Goal: Navigation & Orientation: Go to known website

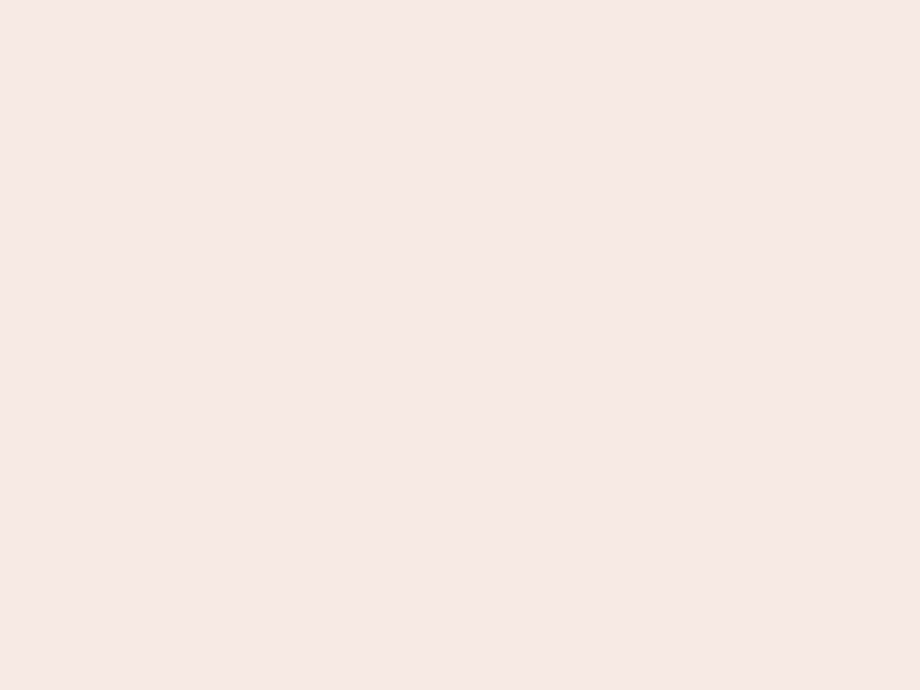
click at [460, 345] on nb-app "Almost there Thank you for registering for Newbook. Your account is under revie…" at bounding box center [460, 345] width 920 height 690
click at [460, 0] on nb-app "Almost there Thank you for registering for Newbook. Your account is under revie…" at bounding box center [460, 345] width 920 height 690
click at [492, 0] on nb-app "Almost there Thank you for registering for Newbook. Your account is under revie…" at bounding box center [460, 345] width 920 height 690
click at [460, 345] on nb-app "Almost there Thank you for registering for Newbook. Your account is under revie…" at bounding box center [460, 345] width 920 height 690
click at [460, 0] on nb-app "Almost there Thank you for registering for Newbook. Your account is under revie…" at bounding box center [460, 345] width 920 height 690
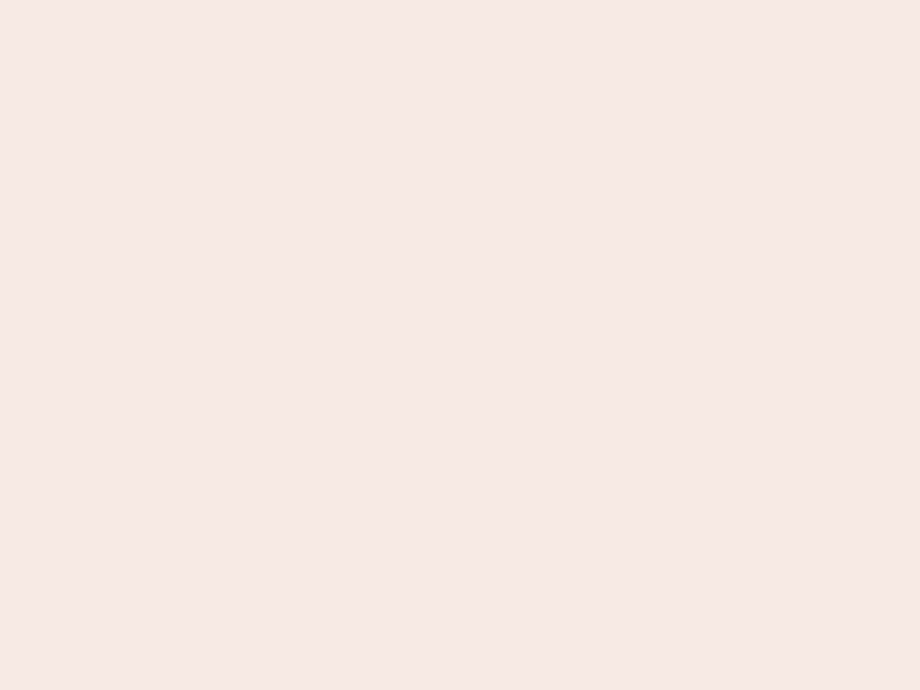
click at [321, 0] on nb-app "Almost there Thank you for registering for Newbook. Your account is under revie…" at bounding box center [460, 345] width 920 height 690
click at [460, 345] on nb-app "Almost there Thank you for registering for Newbook. Your account is under revie…" at bounding box center [460, 345] width 920 height 690
click at [460, 0] on nb-app "Almost there Thank you for registering for Newbook. Your account is under revie…" at bounding box center [460, 345] width 920 height 690
click at [321, 0] on nb-app "Almost there Thank you for registering for Newbook. Your account is under revie…" at bounding box center [460, 345] width 920 height 690
click at [460, 345] on nb-app "Almost there Thank you for registering for Newbook. Your account is under revie…" at bounding box center [460, 345] width 920 height 690
